Goal: Transaction & Acquisition: Purchase product/service

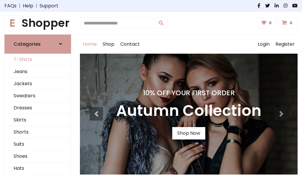
click at [38, 60] on link "T-Shirts" at bounding box center [38, 60] width 66 height 12
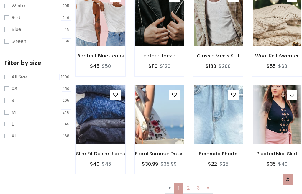
scroll to position [11, 0]
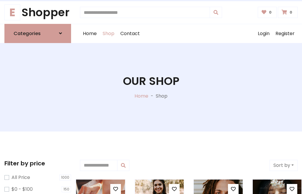
click at [151, 87] on h1 "Our Shop" at bounding box center [151, 81] width 56 height 13
click at [189, 33] on div "Home Shop Contact Log out Login Register" at bounding box center [189, 33] width 218 height 19
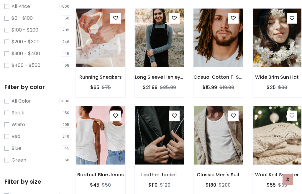
click at [218, 48] on img at bounding box center [218, 38] width 59 height 142
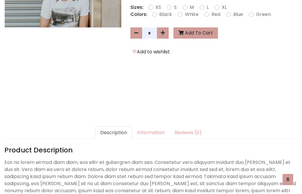
scroll to position [144, 0]
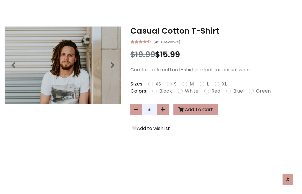
click at [214, 31] on h3 "Casual Cotton T-Shirt" at bounding box center [213, 30] width 167 height 9
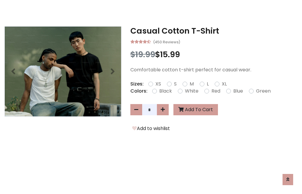
click at [214, 31] on h3 "Casual Cotton T-Shirt" at bounding box center [213, 30] width 167 height 9
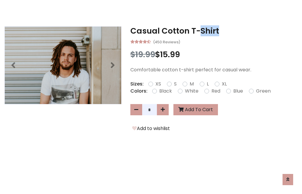
click at [214, 31] on h3 "Casual Cotton T-Shirt" at bounding box center [213, 30] width 167 height 9
